Goal: Complete application form

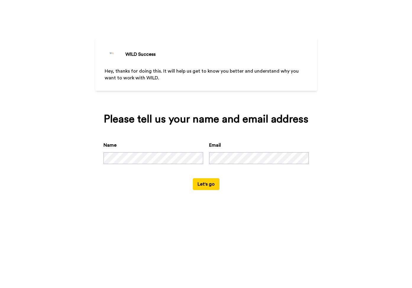
click at [210, 190] on button "Let's go" at bounding box center [206, 185] width 27 height 12
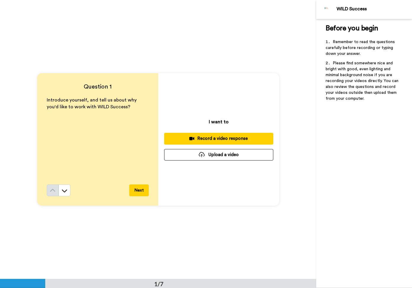
click at [218, 139] on div "Record a video response" at bounding box center [219, 139] width 100 height 6
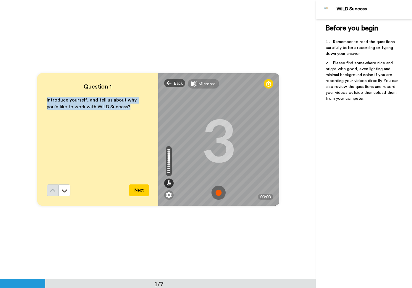
drag, startPoint x: 117, startPoint y: 108, endPoint x: 34, endPoint y: 97, distance: 83.2
click at [34, 97] on div "Question 1 Introduce yourself, and tell us about why you'd like to work with WI…" at bounding box center [158, 139] width 316 height 279
copy span "Introduce yourself, and tell us about why you'd like to work with WILD Success?"
click at [196, 83] on div "Mirrored" at bounding box center [203, 83] width 31 height 9
click at [196, 83] on div "Mirror" at bounding box center [201, 83] width 27 height 9
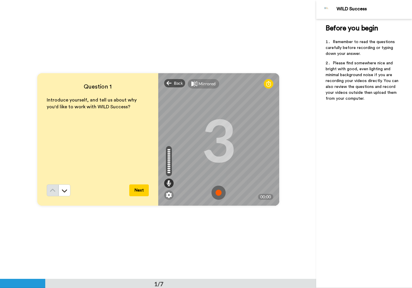
click at [207, 17] on div "Question 1 Introduce yourself, and tell us about why you'd like to work with WI…" at bounding box center [158, 139] width 316 height 279
click at [268, 85] on icon at bounding box center [268, 84] width 5 height 6
click at [94, 234] on div "Question 1 Introduce yourself, and tell us about why you'd like to work with WI…" at bounding box center [158, 139] width 316 height 279
click at [68, 189] on button at bounding box center [65, 191] width 12 height 12
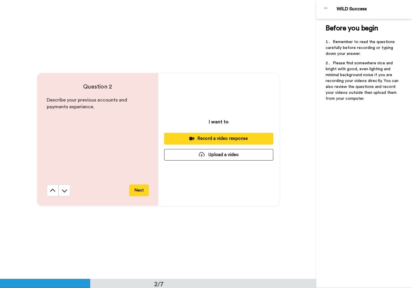
scroll to position [280, 0]
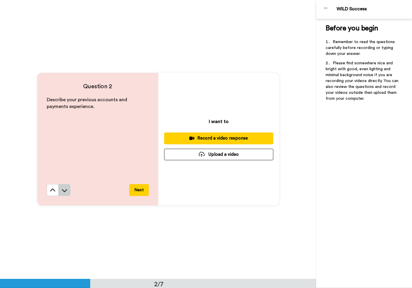
click at [66, 187] on button at bounding box center [65, 190] width 12 height 12
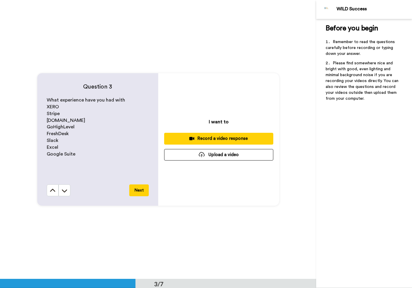
scroll to position [559, 0]
